Goal: Entertainment & Leisure: Consume media (video, audio)

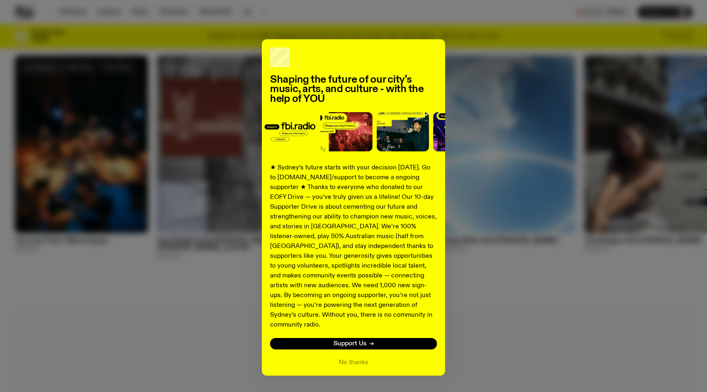
scroll to position [458, 0]
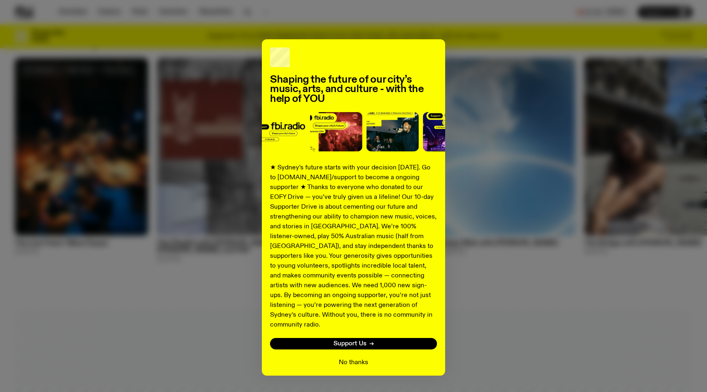
click at [353, 357] on button "No thanks" at bounding box center [353, 362] width 29 height 10
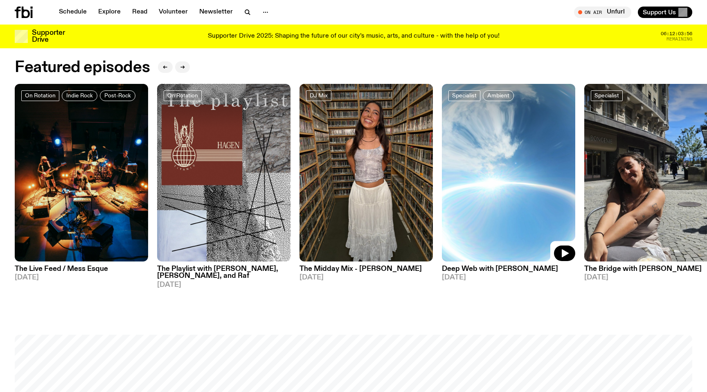
scroll to position [434, 0]
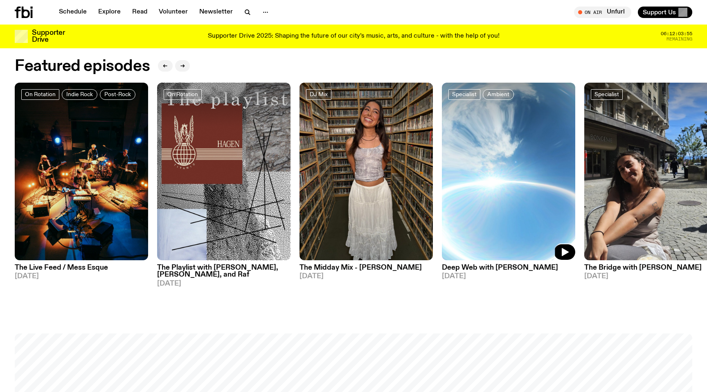
click at [478, 268] on h3 "Deep Web with [PERSON_NAME]" at bounding box center [508, 267] width 133 height 7
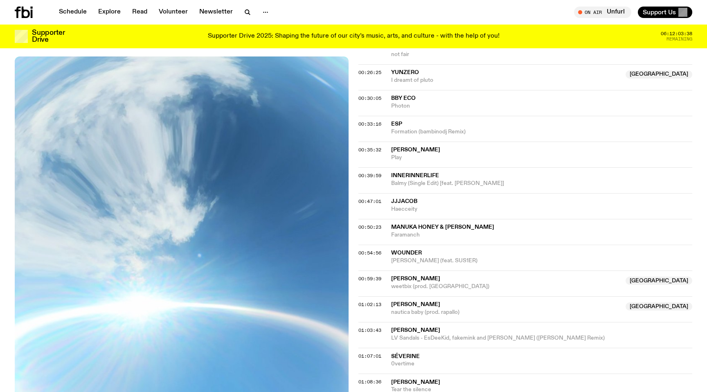
scroll to position [454, 0]
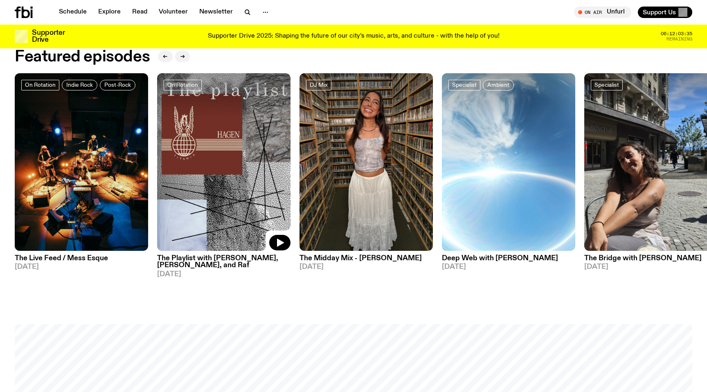
scroll to position [444, 0]
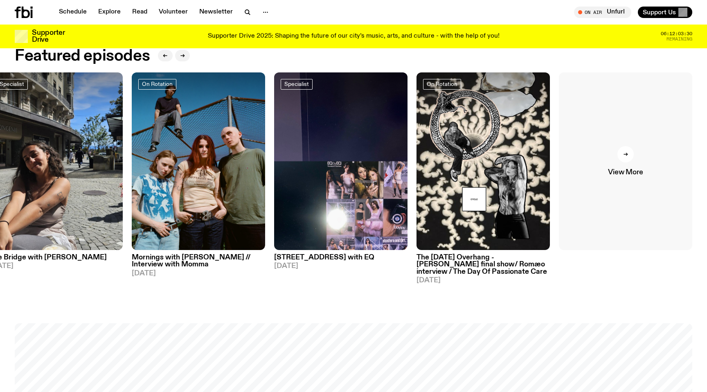
click at [622, 173] on span "View More" at bounding box center [625, 172] width 35 height 7
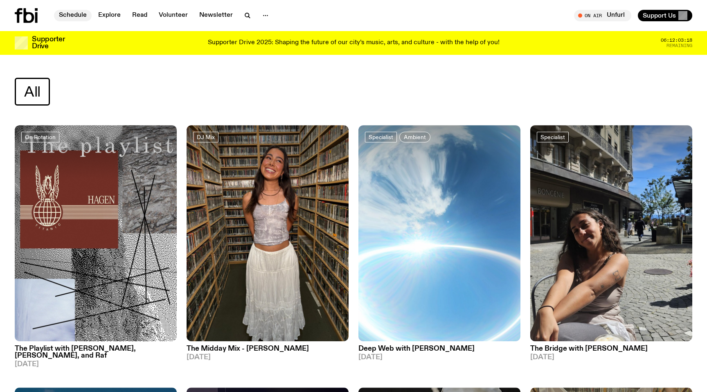
click at [74, 17] on link "Schedule" at bounding box center [73, 15] width 38 height 11
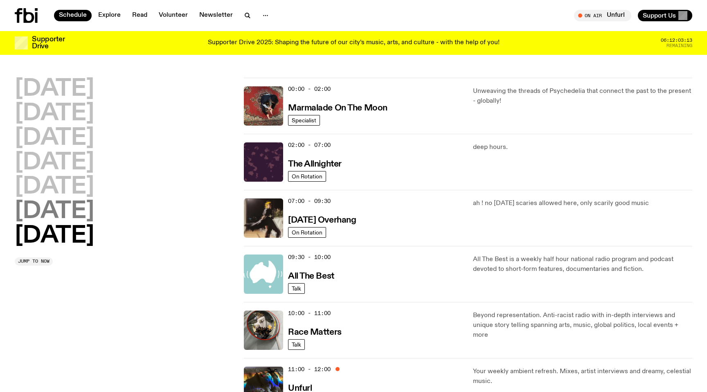
click at [94, 212] on h2 "[DATE]" at bounding box center [54, 211] width 79 height 23
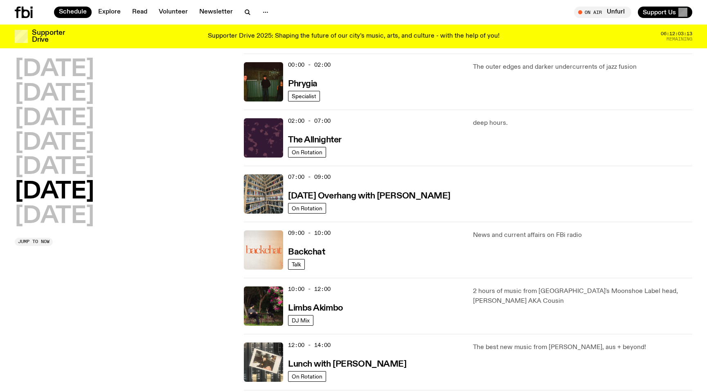
scroll to position [23, 0]
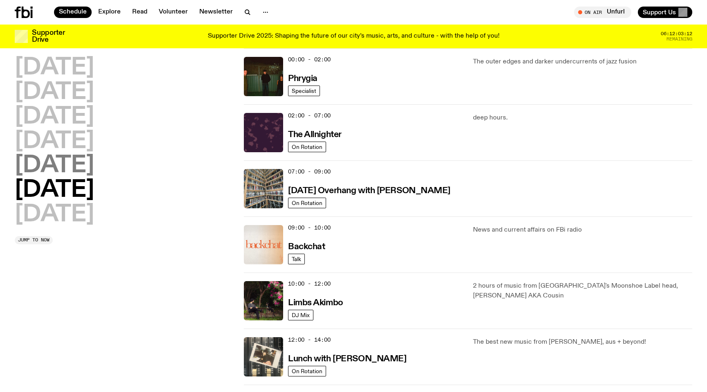
click at [77, 177] on h2 "[DATE]" at bounding box center [54, 165] width 79 height 23
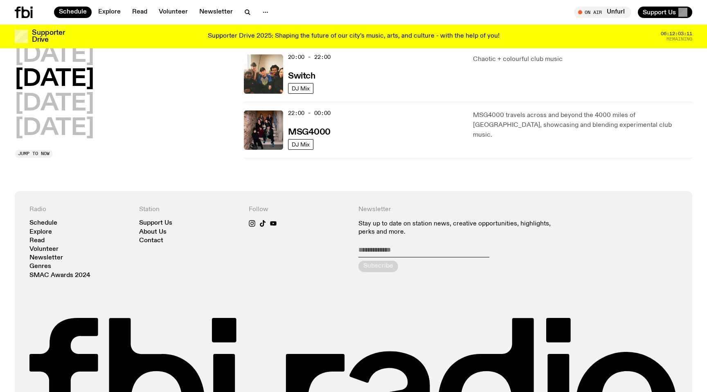
scroll to position [416, 0]
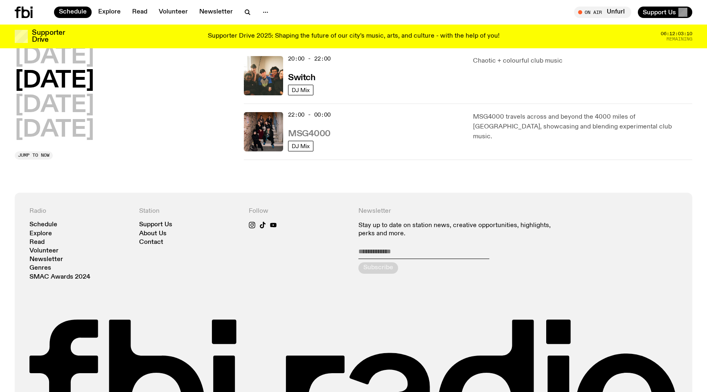
click at [314, 134] on h3 "MSG4000" at bounding box center [309, 134] width 43 height 9
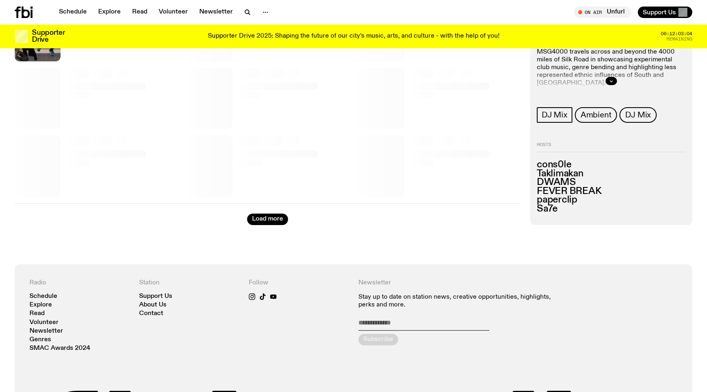
scroll to position [302, 0]
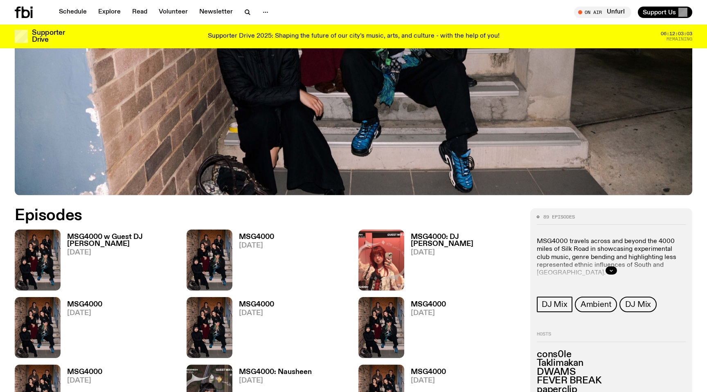
click at [115, 234] on h3 "MSG4000 w Guest DJ [PERSON_NAME]" at bounding box center [122, 241] width 110 height 14
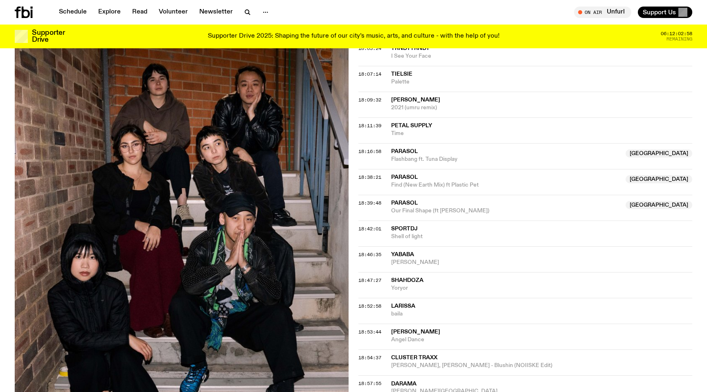
scroll to position [576, 0]
